Goal: Information Seeking & Learning: Learn about a topic

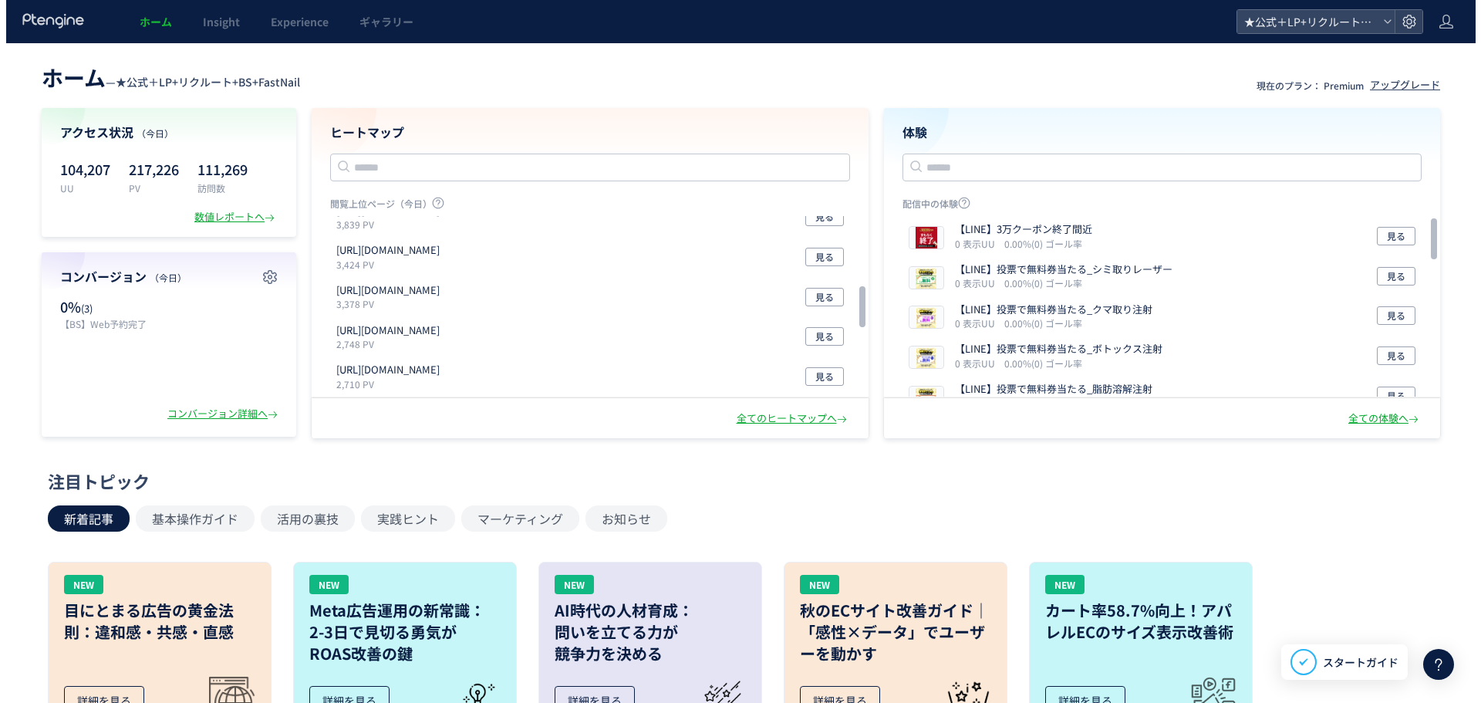
scroll to position [309, 0]
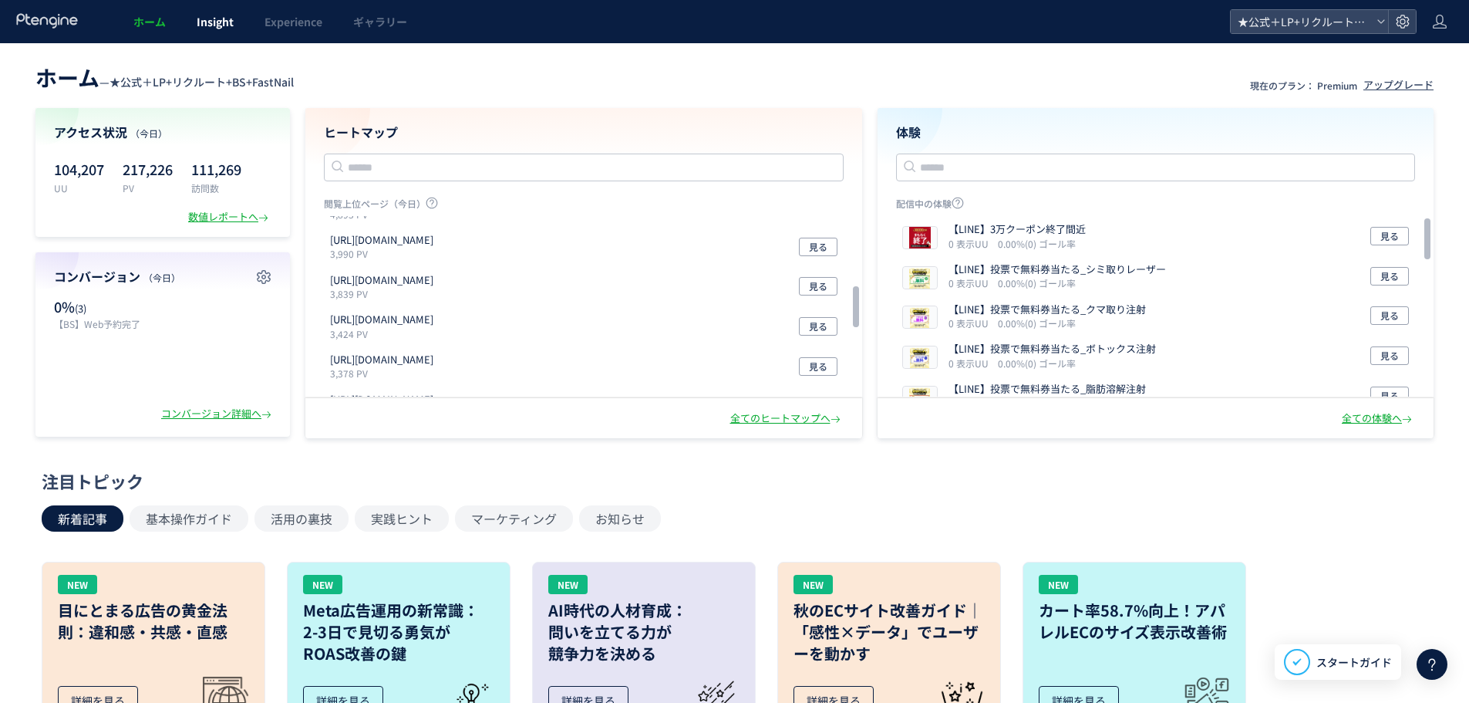
click at [232, 13] on link "Insight" at bounding box center [215, 21] width 68 height 43
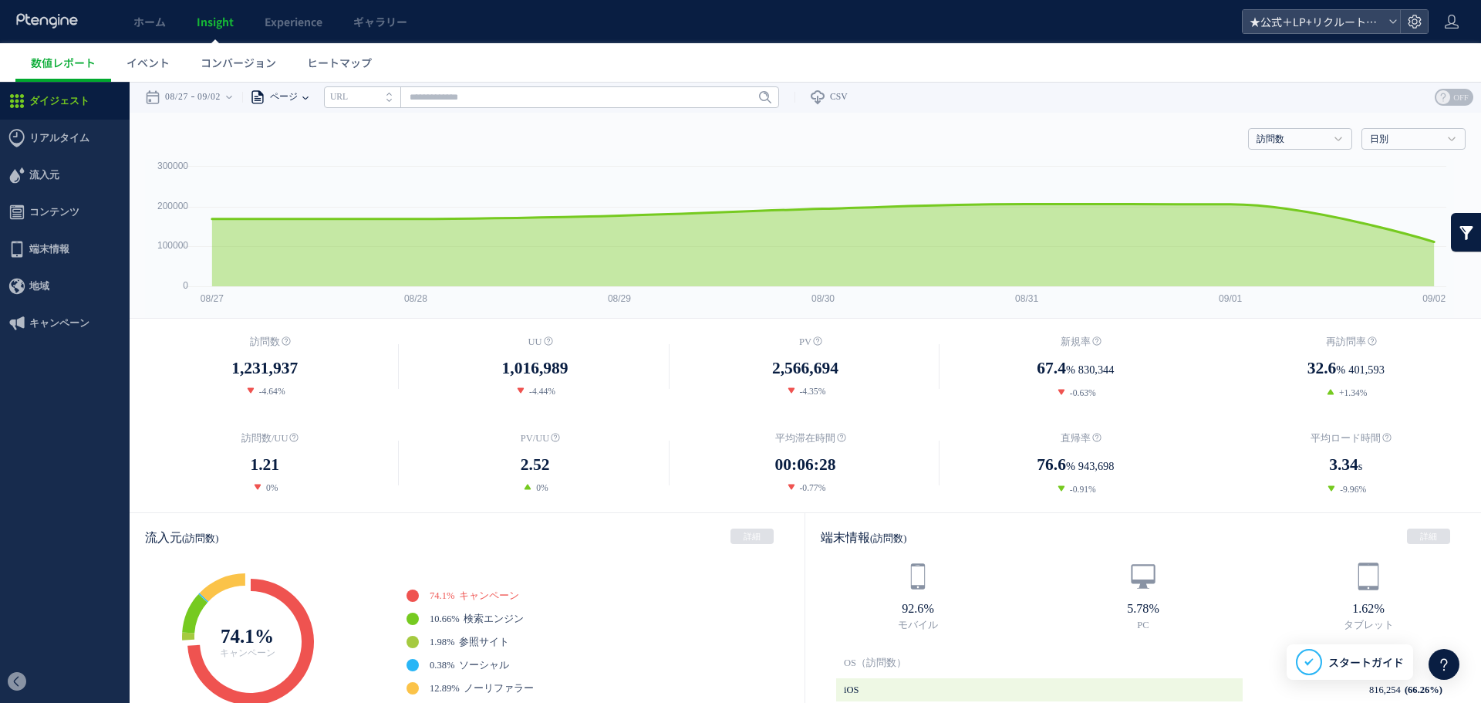
click at [292, 96] on span "ページ" at bounding box center [281, 97] width 32 height 31
click at [294, 95] on span "ページ" at bounding box center [281, 97] width 32 height 31
click at [84, 171] on span "流入元" at bounding box center [65, 175] width 130 height 37
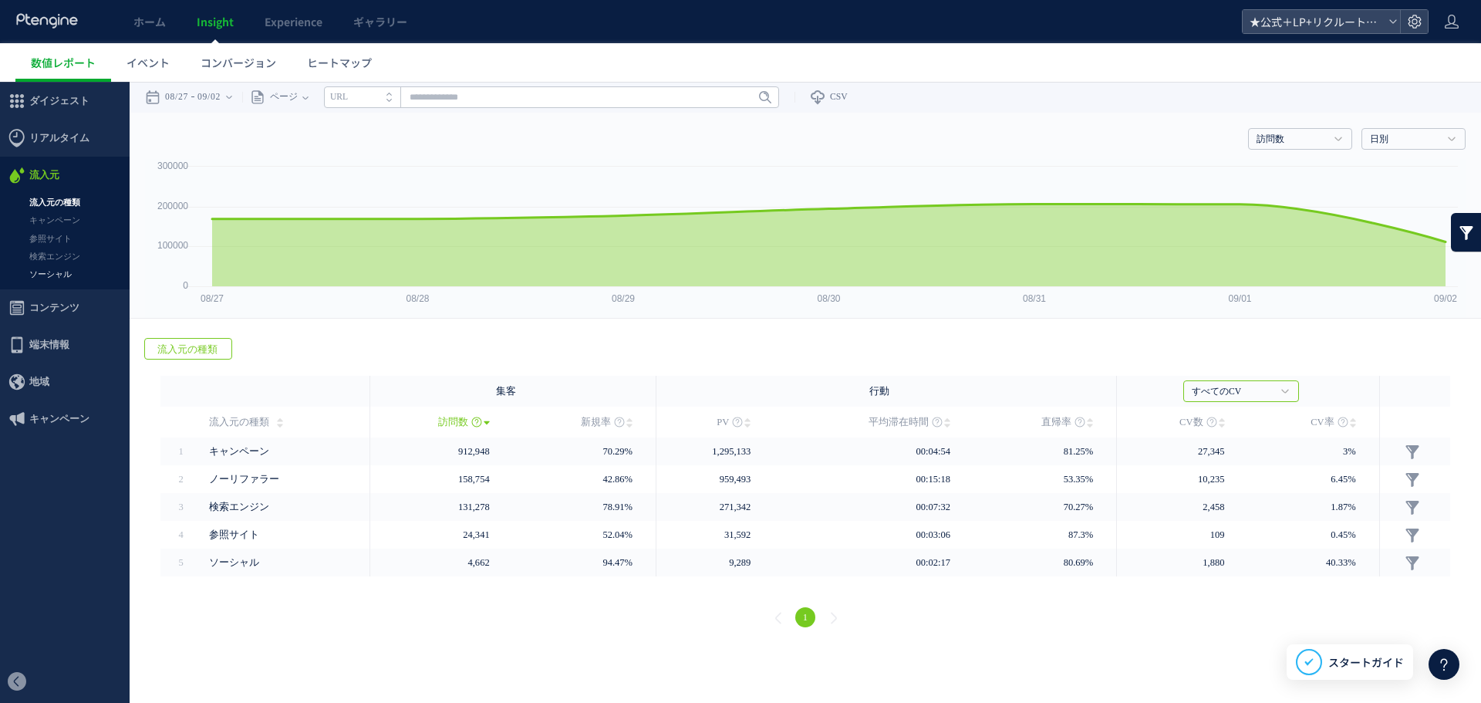
click at [74, 266] on link "ソーシャル" at bounding box center [65, 274] width 130 height 18
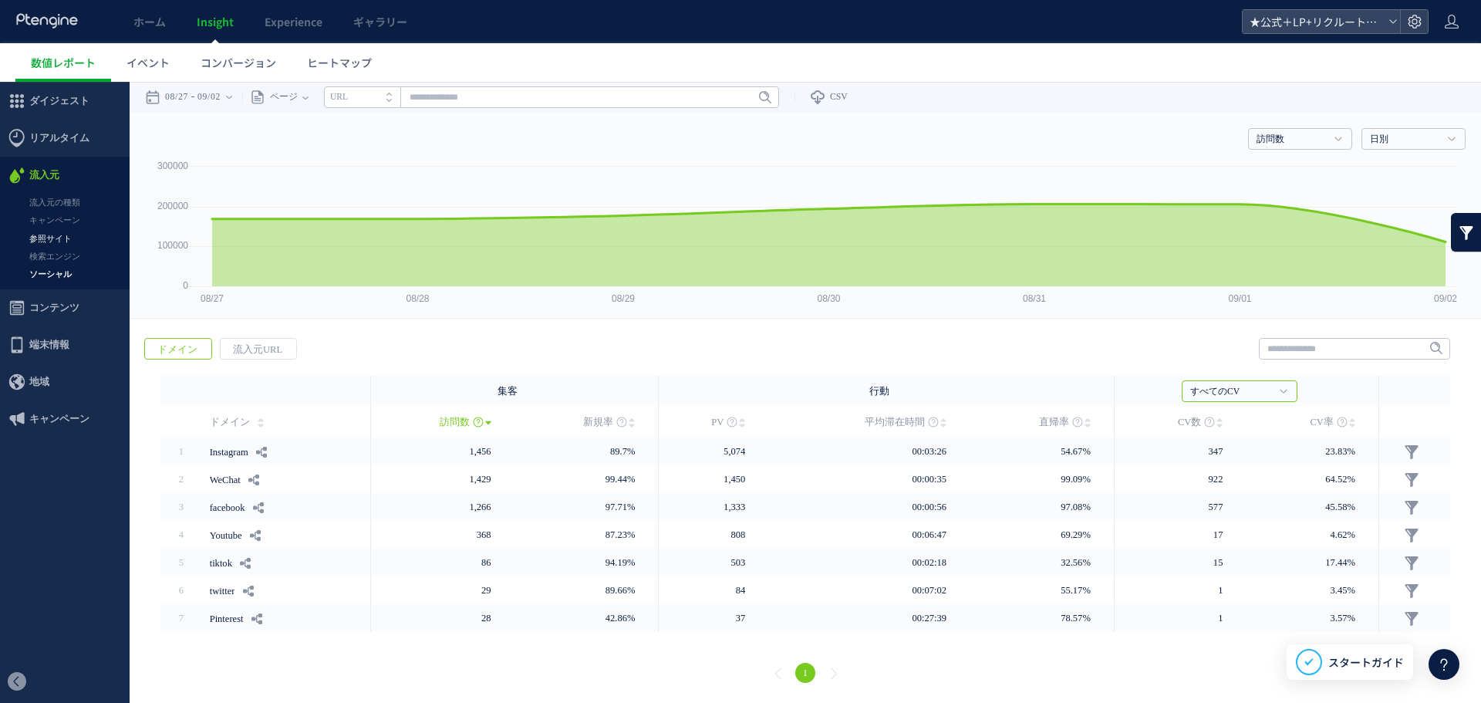
click at [59, 246] on link "参照サイト" at bounding box center [65, 239] width 130 height 18
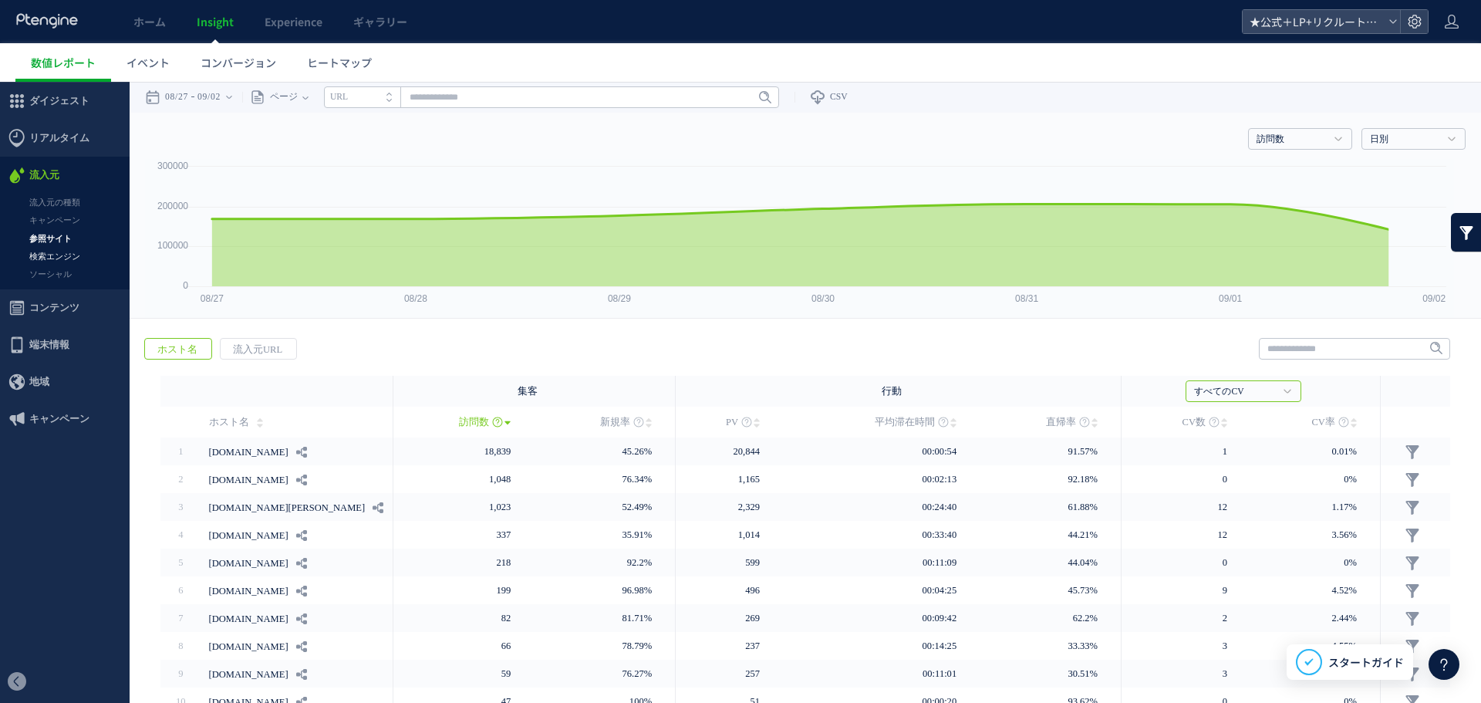
click at [59, 258] on link "検索エンジン" at bounding box center [65, 257] width 130 height 18
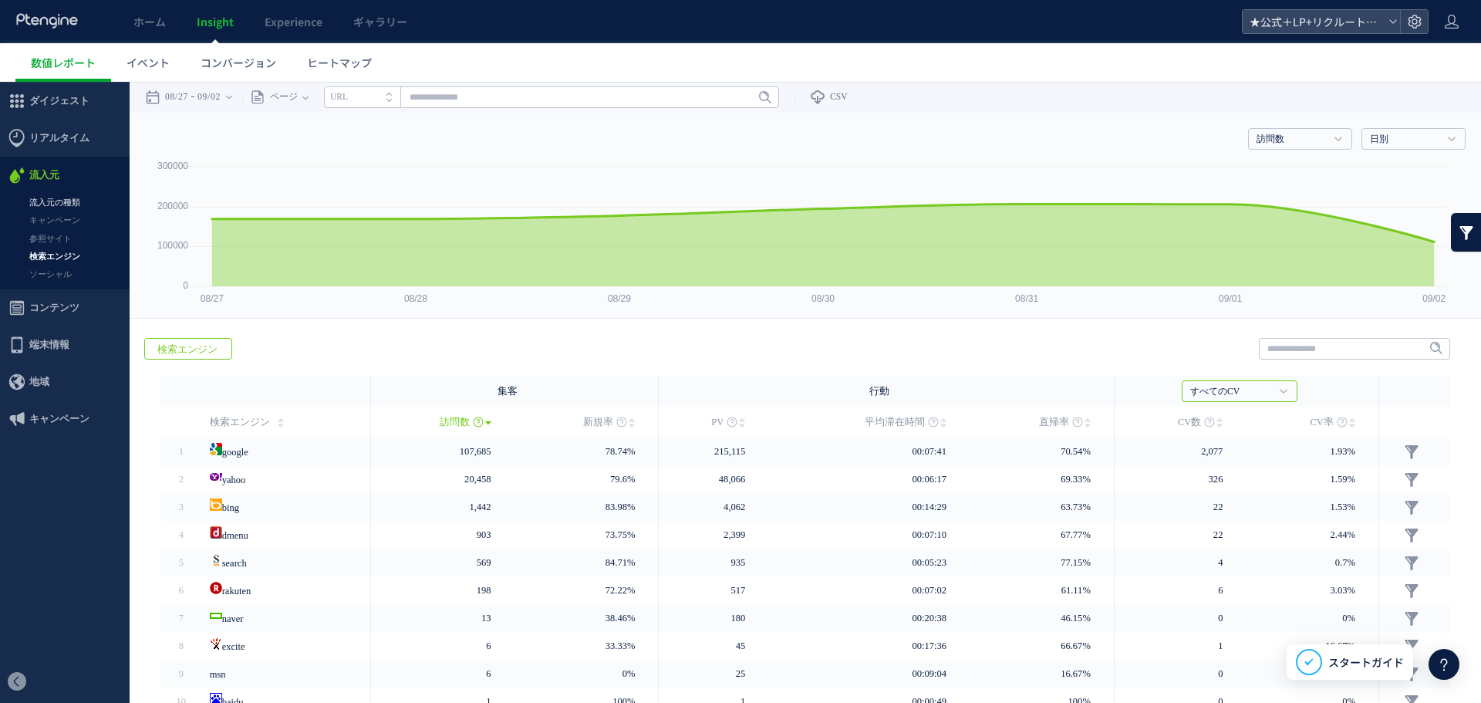
click at [69, 199] on link "流入元の種類" at bounding box center [65, 203] width 130 height 18
